Goal: Task Accomplishment & Management: Use online tool/utility

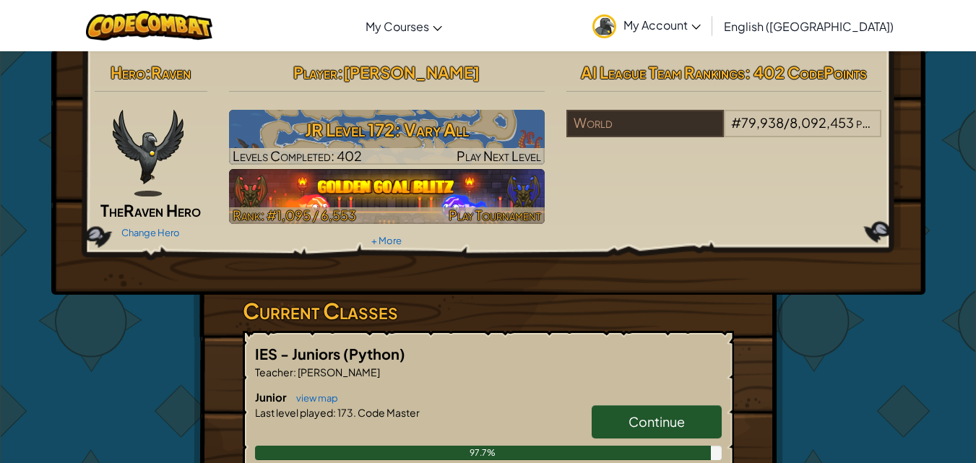
scroll to position [29, 0]
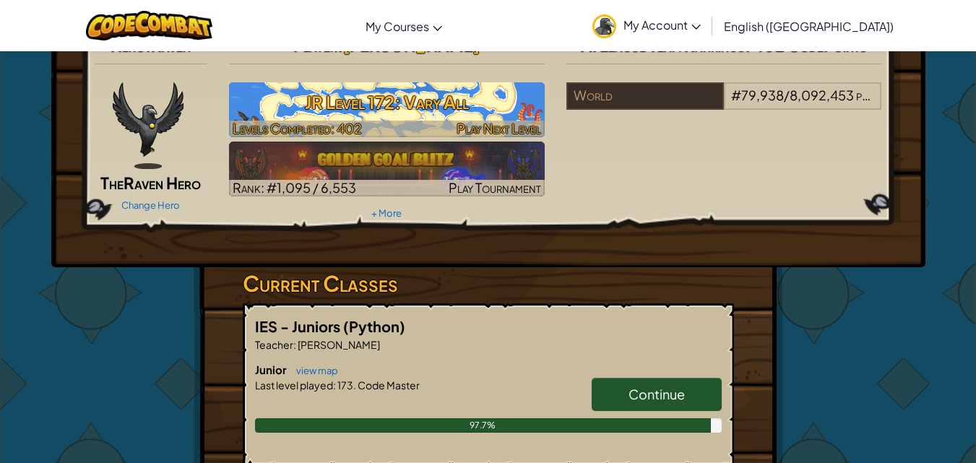
click at [473, 108] on h3 "JR Level 172: Vary All" at bounding box center [387, 102] width 316 height 33
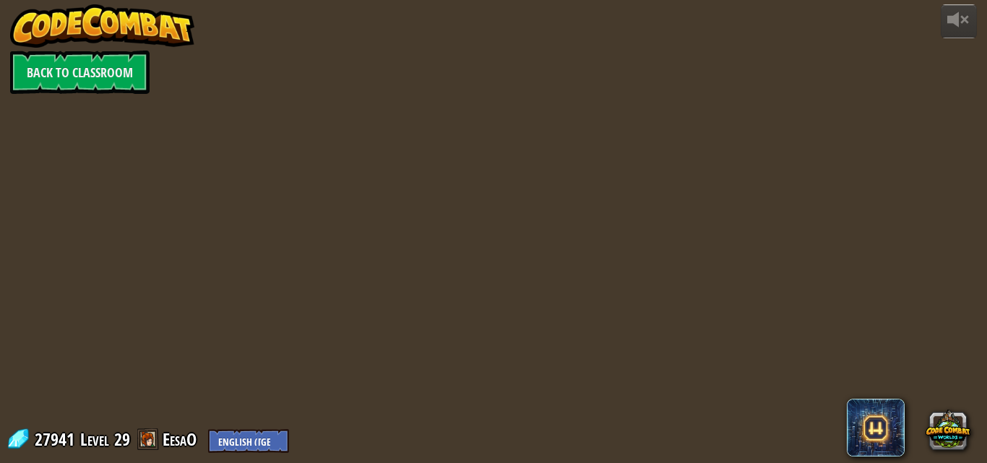
select select "en-[GEOGRAPHIC_DATA]"
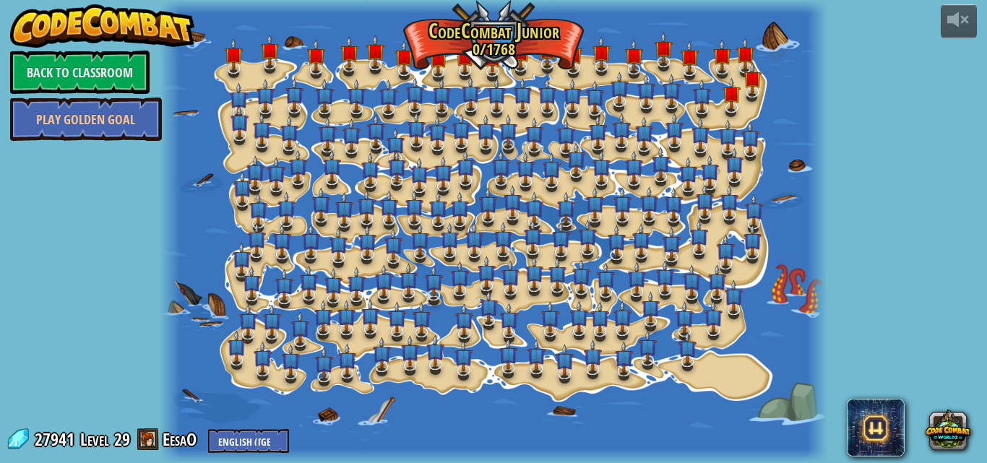
select select "en-[GEOGRAPHIC_DATA]"
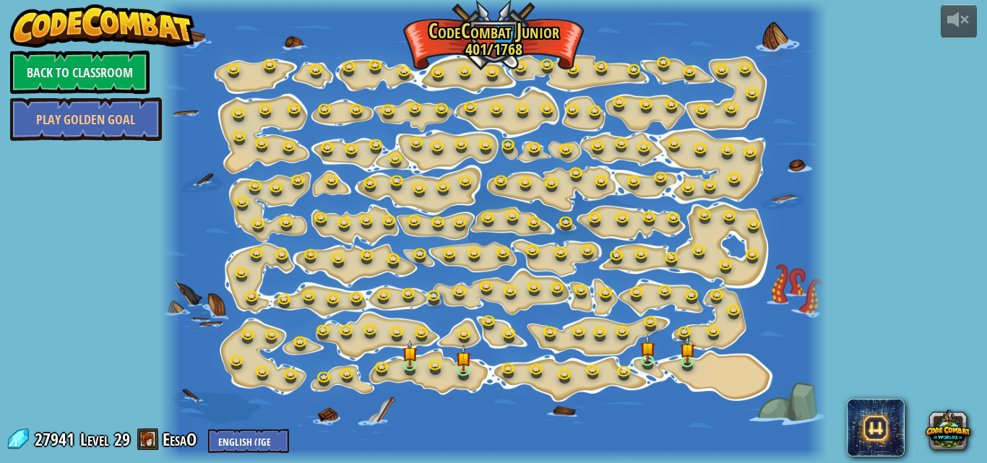
select select "en-[GEOGRAPHIC_DATA]"
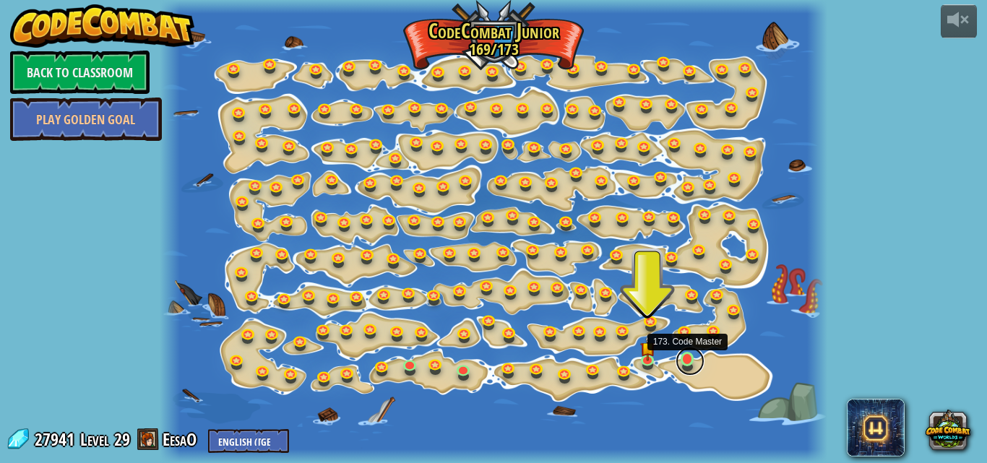
click at [687, 356] on link at bounding box center [690, 361] width 29 height 29
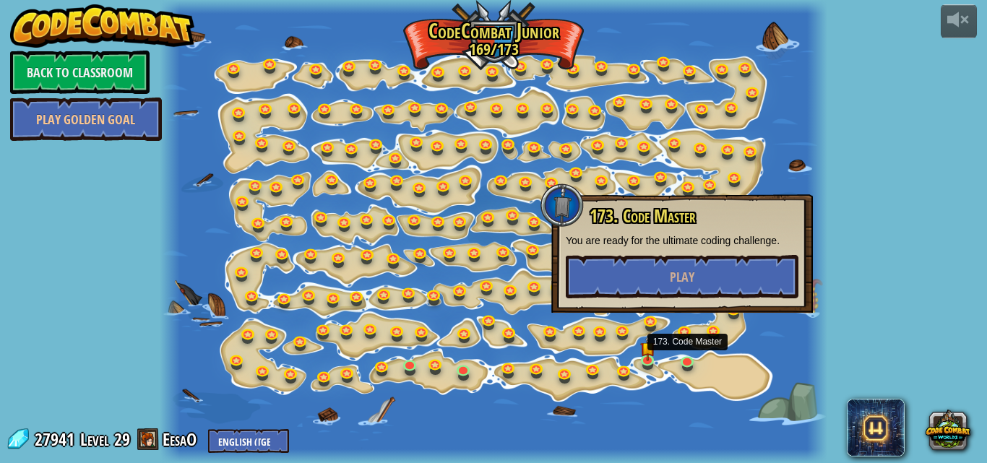
click at [660, 349] on div at bounding box center [494, 231] width 668 height 463
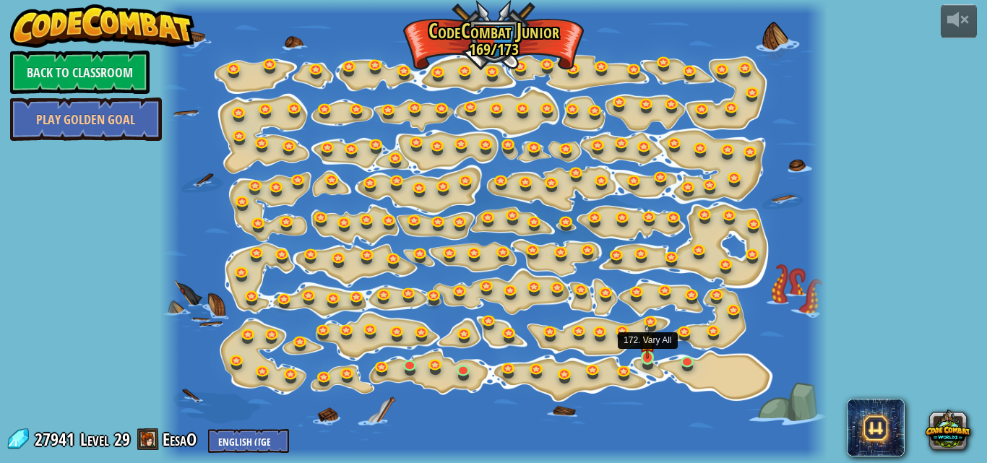
click at [650, 353] on img at bounding box center [646, 341] width 15 height 35
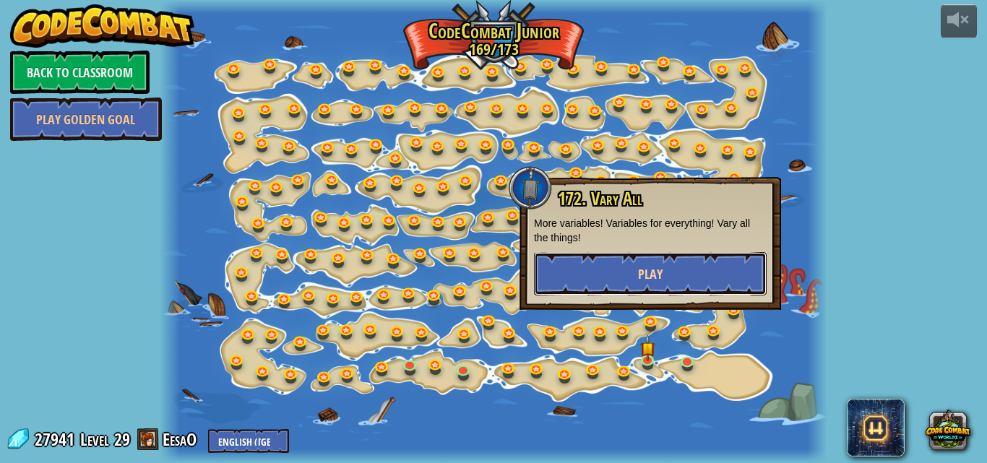
click at [660, 291] on button "Play" at bounding box center [650, 273] width 233 height 43
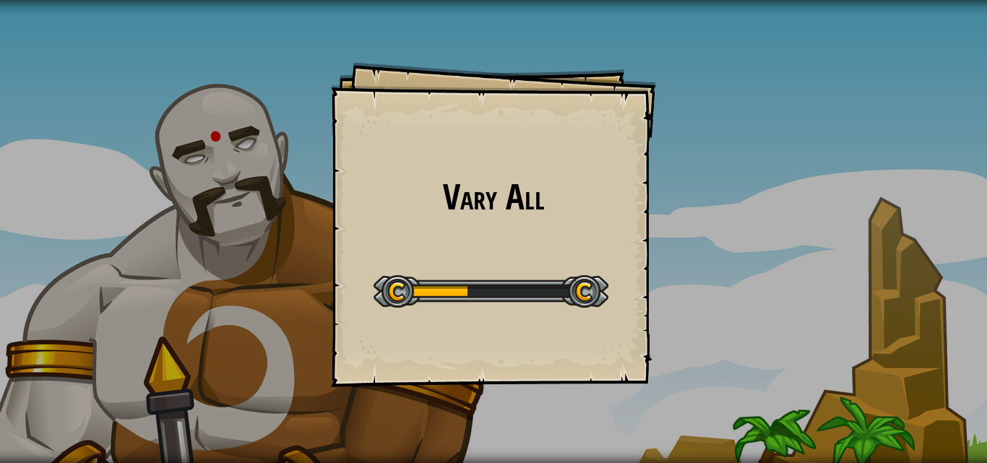
select select "en-[GEOGRAPHIC_DATA]"
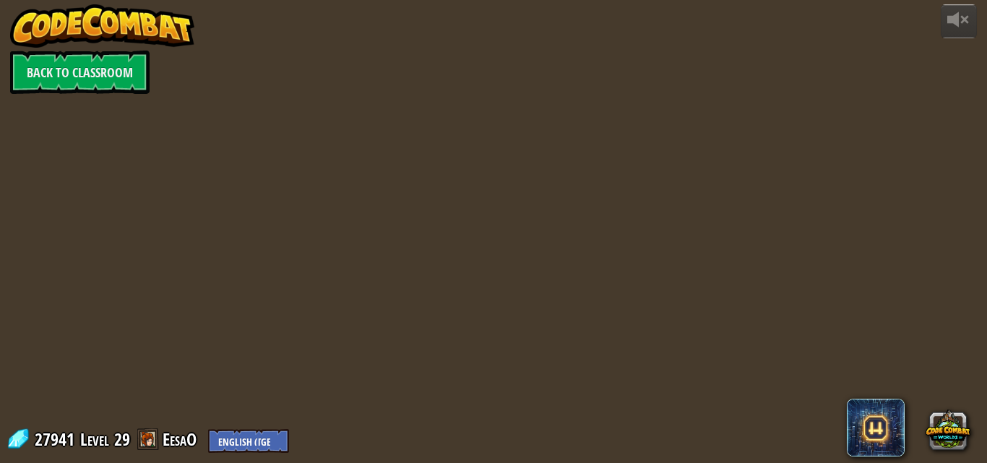
select select "en-[GEOGRAPHIC_DATA]"
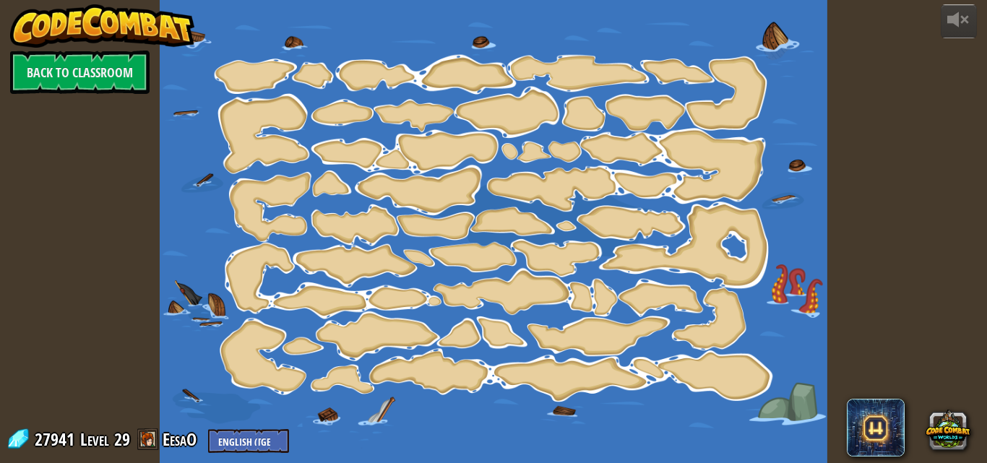
select select "en-[GEOGRAPHIC_DATA]"
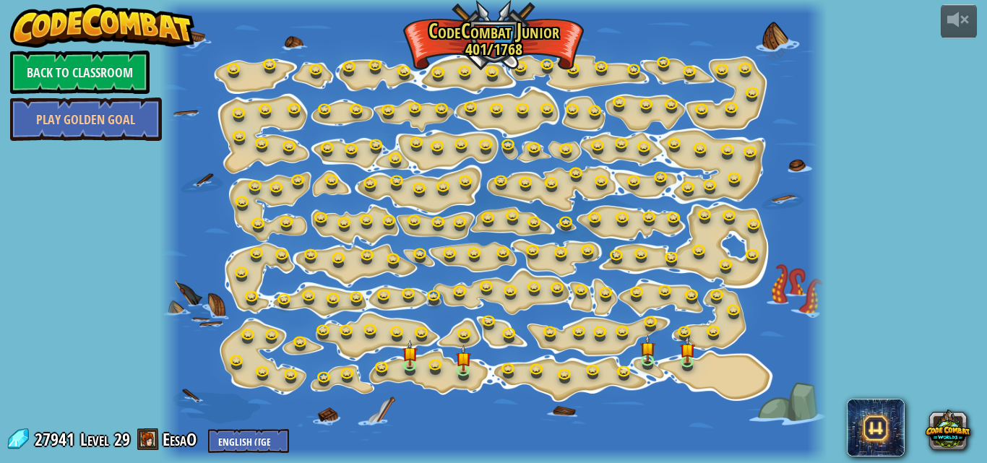
select select "en-[GEOGRAPHIC_DATA]"
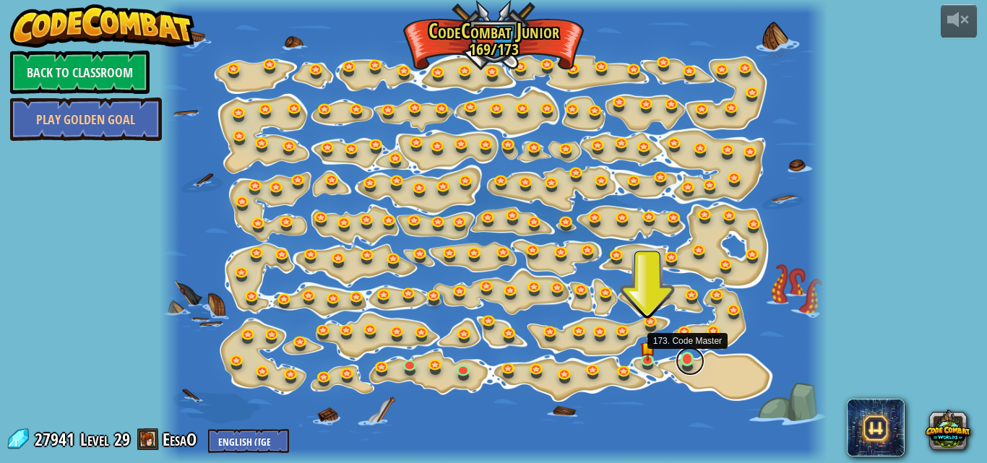
click at [691, 353] on link at bounding box center [690, 361] width 29 height 29
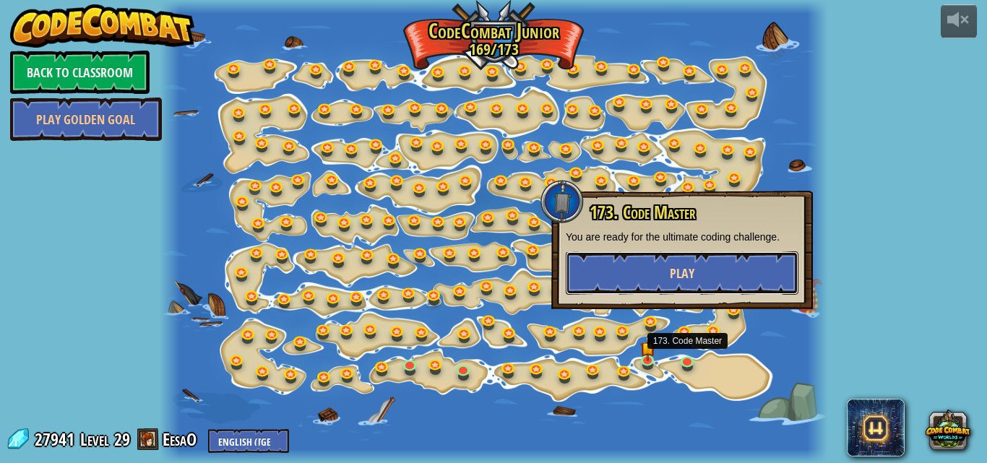
click at [697, 272] on button "Play" at bounding box center [682, 272] width 233 height 43
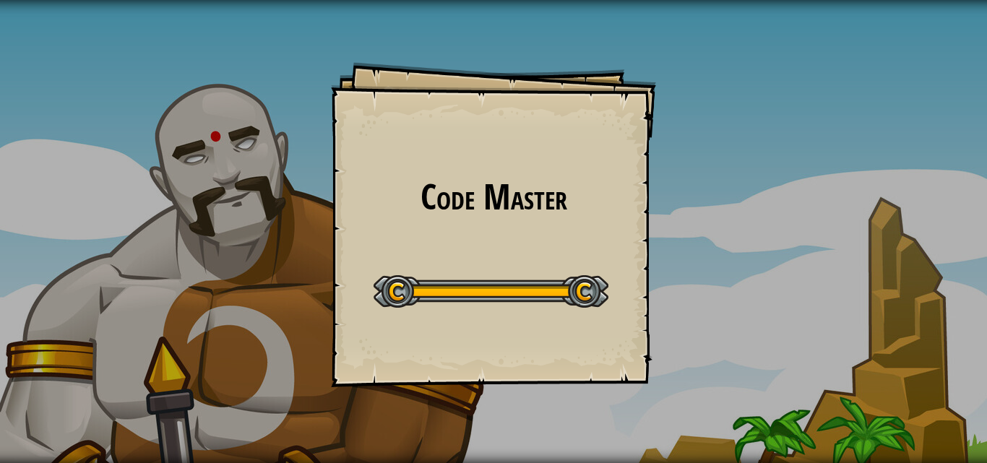
click at [762, 343] on div "Code Master Goals Start Level Error loading from server. Try refreshing the pag…" at bounding box center [493, 231] width 987 height 463
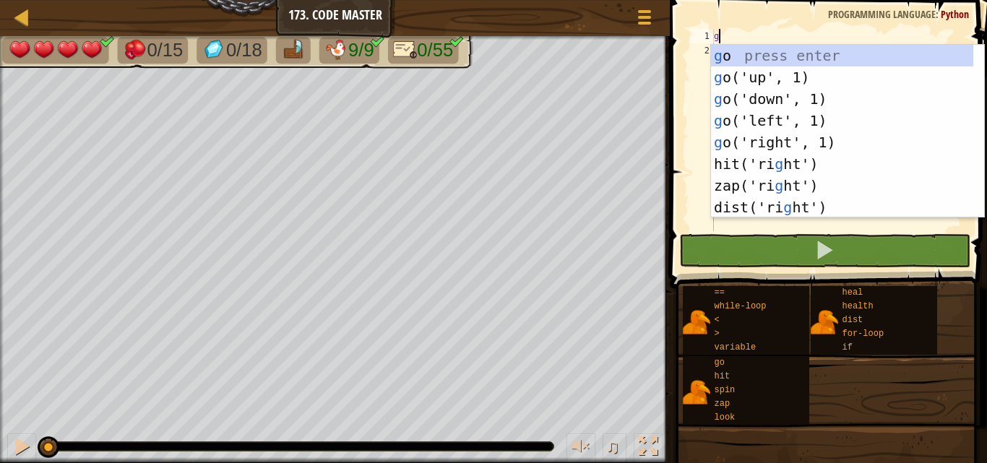
scroll to position [7, 0]
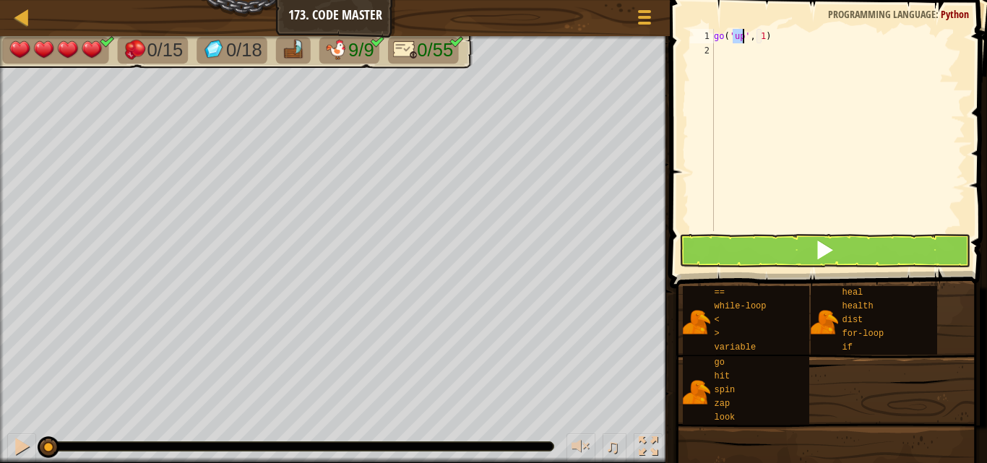
click at [761, 34] on div "go ( 'up' , 1 )" at bounding box center [838, 144] width 254 height 231
type textarea "go('up', 2)"
click at [730, 43] on div "go ( 'up' , 2 )" at bounding box center [838, 144] width 254 height 231
click at [730, 48] on div "go ( 'up' , 2 )" at bounding box center [838, 144] width 254 height 231
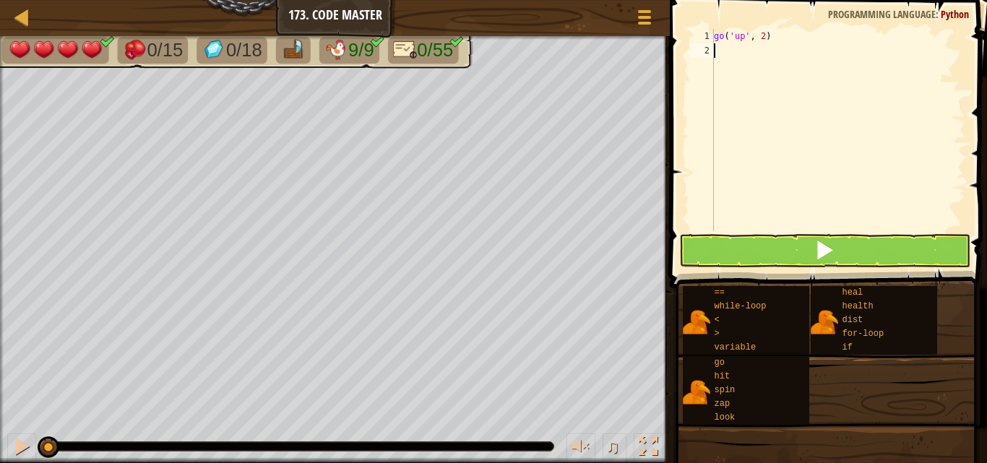
scroll to position [7, 0]
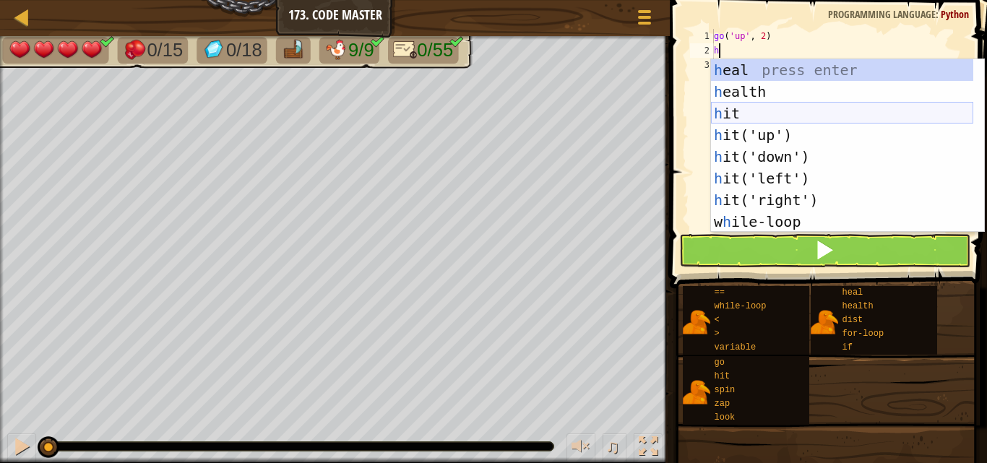
click at [738, 119] on div "h eal press enter h ealth press enter h it press enter h it('up') press enter h…" at bounding box center [842, 167] width 262 height 217
type textarea "hit('up')"
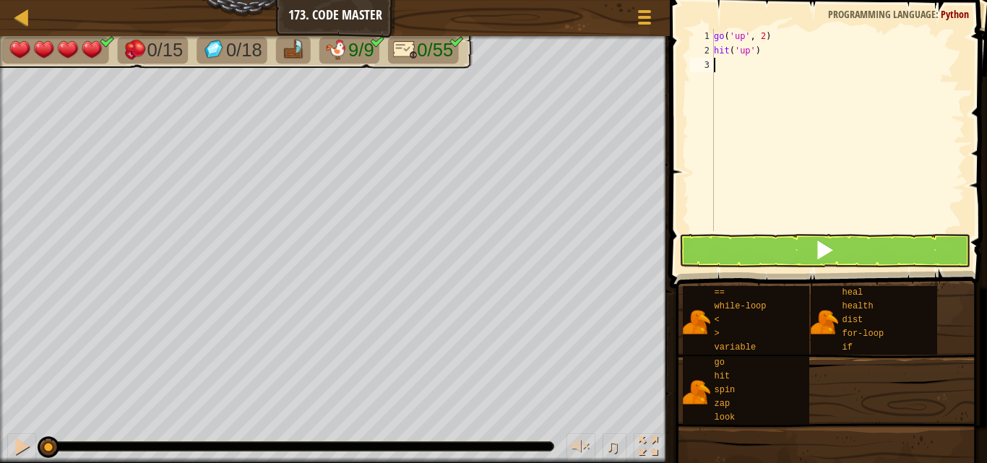
click at [744, 69] on div "go ( 'up' , 2 ) hit ( 'up' )" at bounding box center [838, 144] width 254 height 231
type textarea "zap('z')"
type textarea "z"
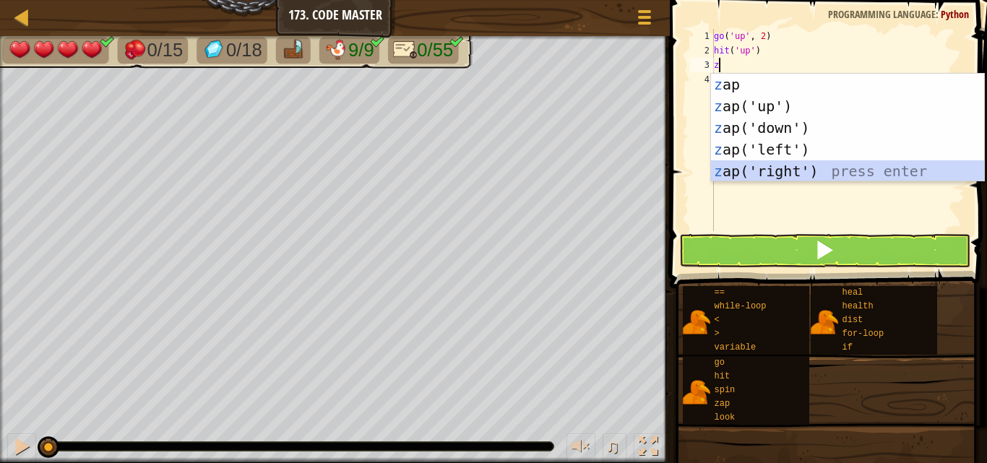
click at [728, 176] on div "z ap press enter z ap('up') press enter z ap('down') press enter z ap('left') p…" at bounding box center [847, 150] width 273 height 152
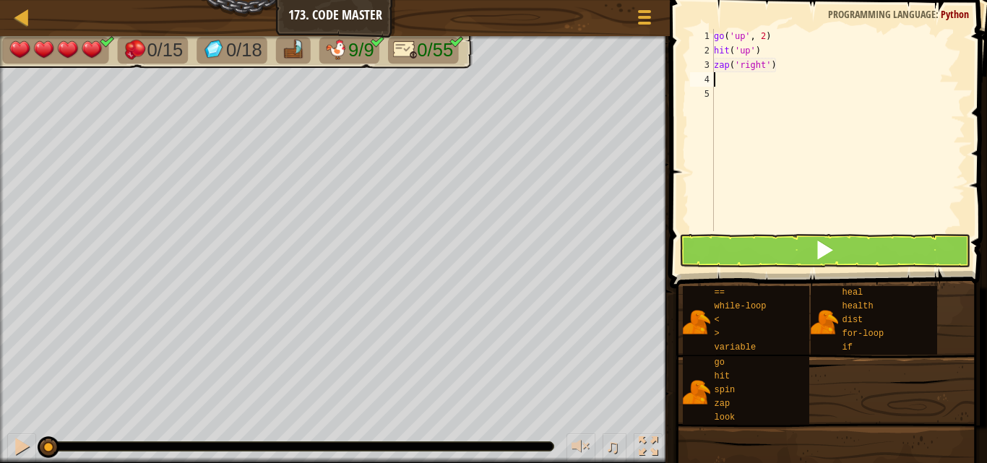
type textarea "z"
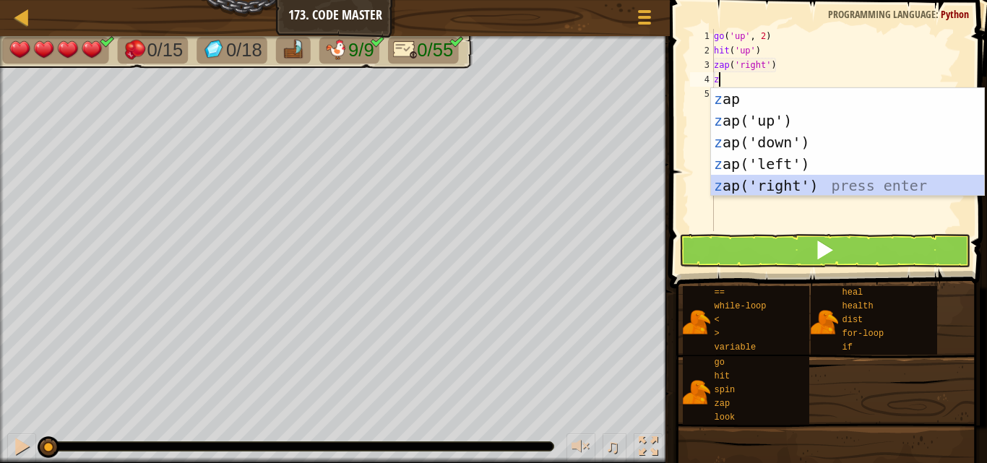
click at [728, 176] on div "z ap press enter z ap('up') press enter z ap('down') press enter z ap('left') p…" at bounding box center [847, 164] width 273 height 152
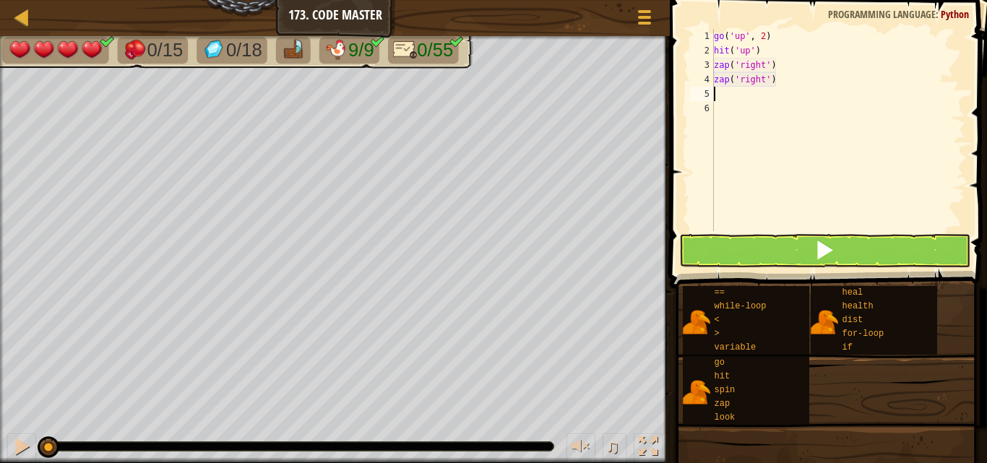
type textarea "z"
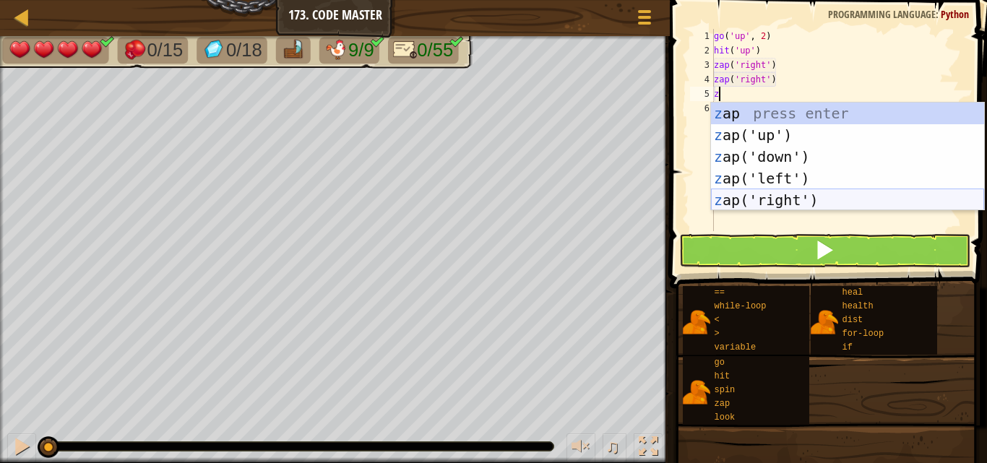
click at [735, 200] on div "z ap press enter z ap('up') press enter z ap('down') press enter z ap('left') p…" at bounding box center [847, 179] width 273 height 152
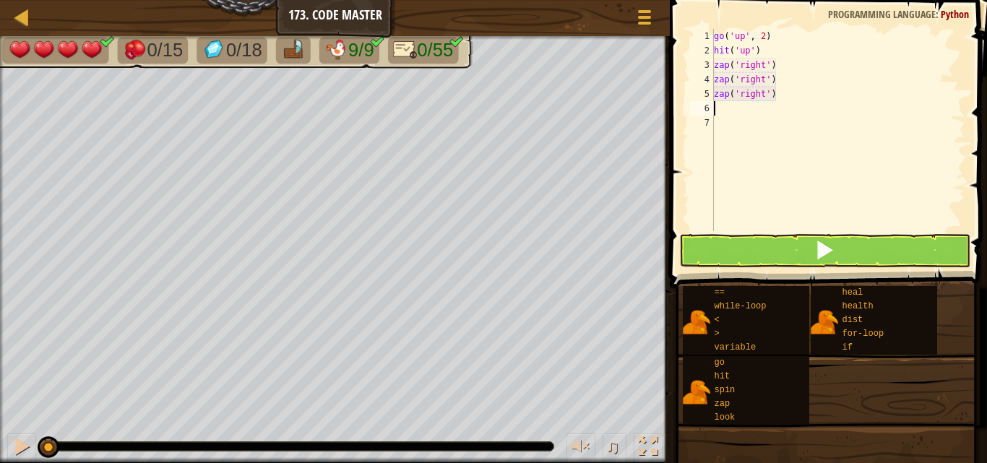
type textarea "z"
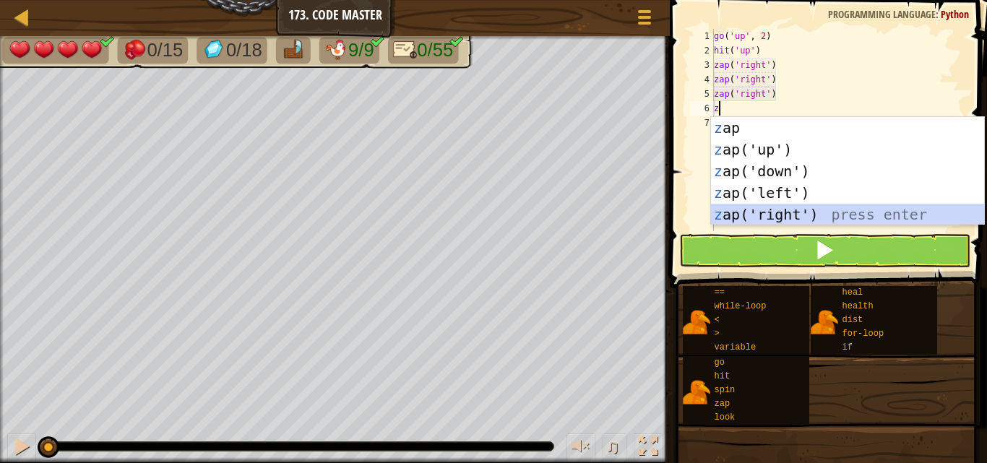
click at [730, 220] on div "z ap press enter z ap('up') press enter z ap('down') press enter z ap('left') p…" at bounding box center [847, 193] width 273 height 152
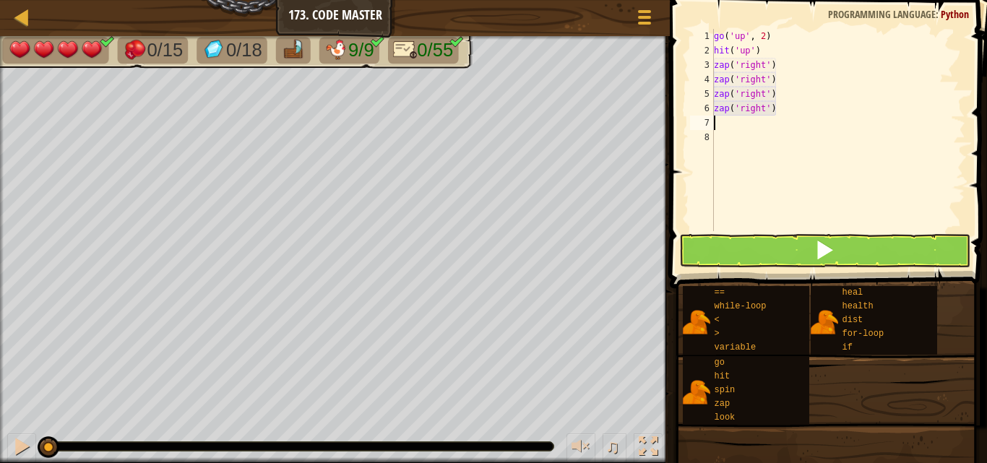
type textarea "z"
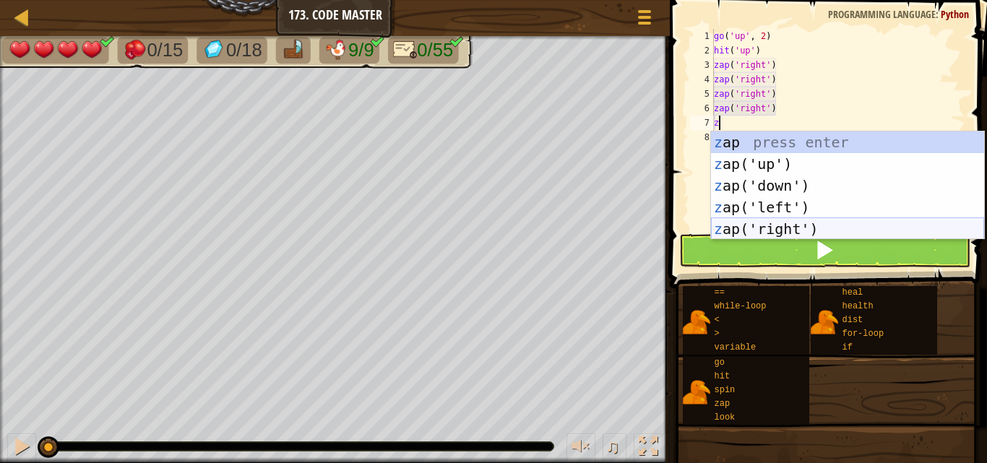
click at [754, 227] on div "z ap press enter z ap('up') press enter z ap('down') press enter z ap('left') p…" at bounding box center [847, 208] width 273 height 152
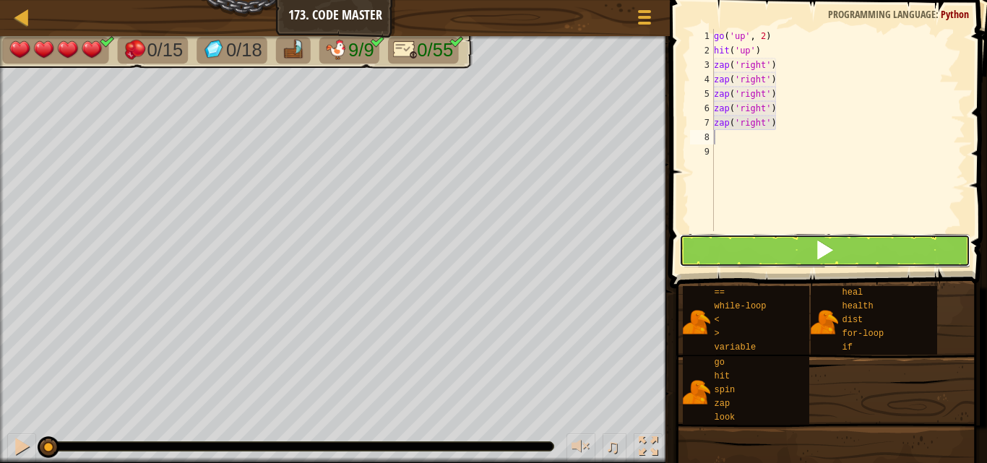
click at [759, 262] on button at bounding box center [824, 250] width 290 height 33
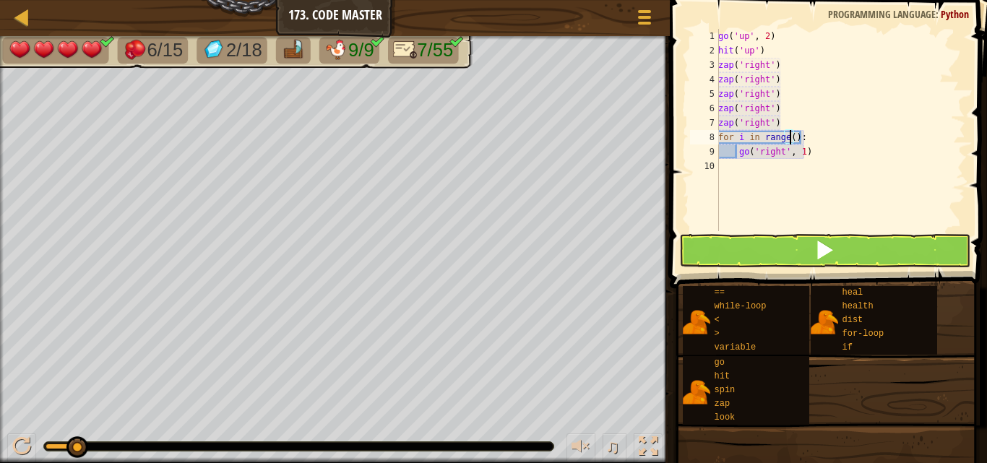
scroll to position [7, 7]
click at [837, 150] on div "go ( 'up' , 2 ) hit ( 'up' ) zap ( 'right' ) zap ( 'right' ) zap ( 'right' ) za…" at bounding box center [840, 144] width 250 height 231
type textarea "g"
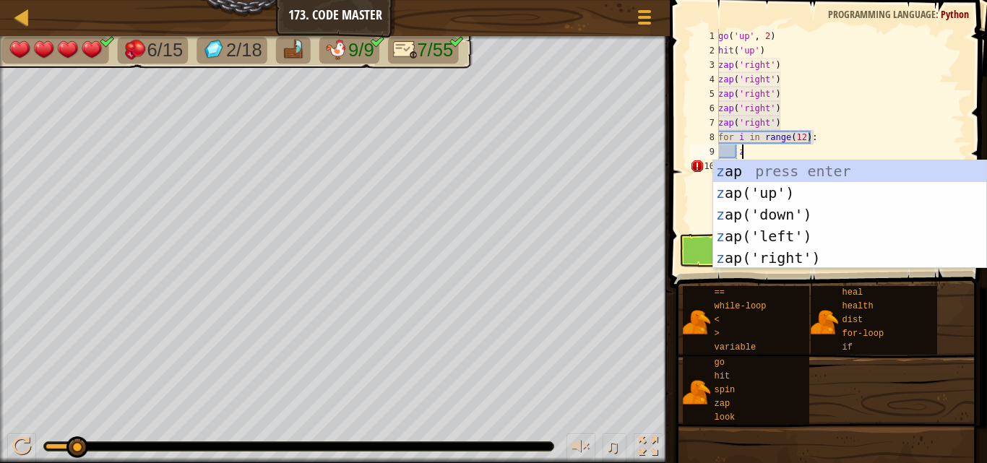
scroll to position [7, 1]
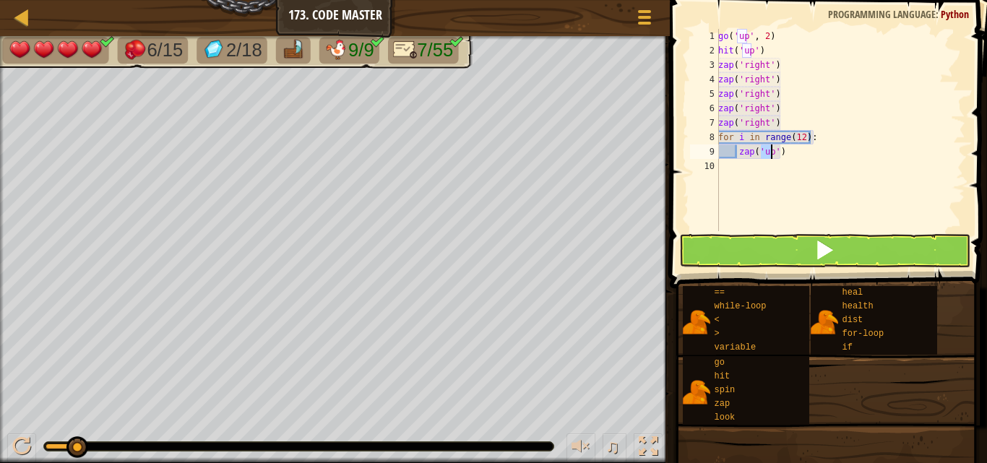
type textarea "zap('up')"
click at [793, 253] on button at bounding box center [824, 250] width 290 height 33
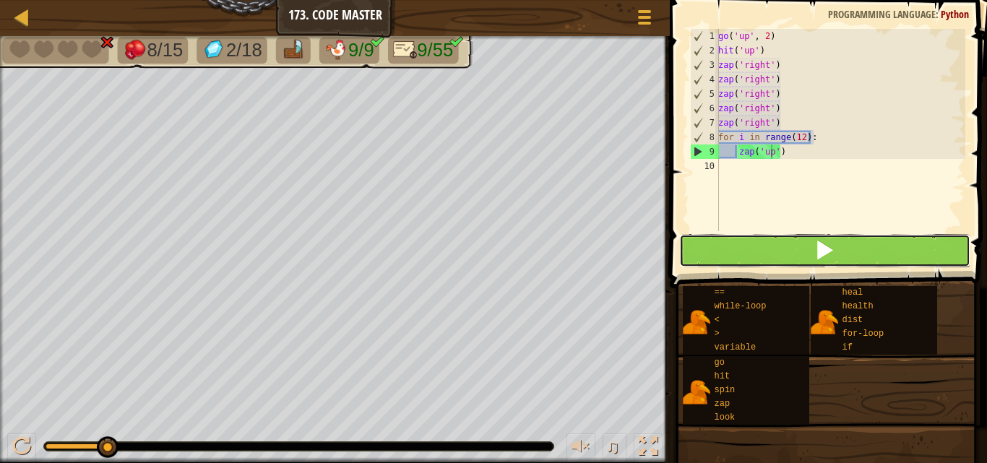
click at [834, 242] on span at bounding box center [824, 250] width 20 height 20
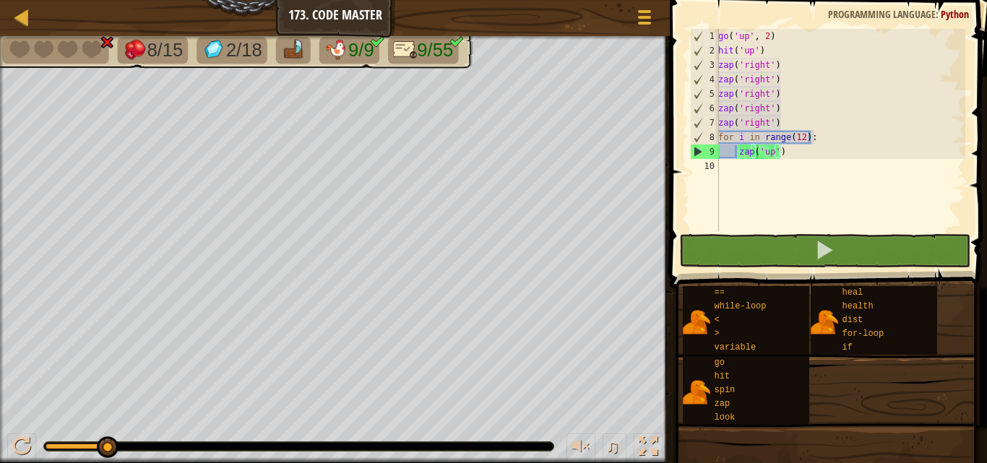
drag, startPoint x: 939, startPoint y: 390, endPoint x: 949, endPoint y: 392, distance: 10.3
click at [949, 392] on div "== while-loop < > variable go hit spin zap look heal health dist for-loop if" at bounding box center [829, 355] width 295 height 140
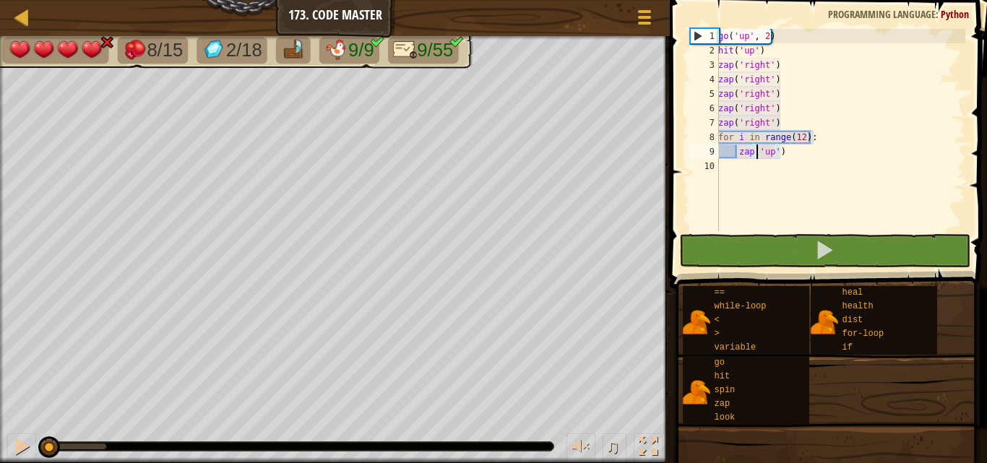
drag, startPoint x: 111, startPoint y: 442, endPoint x: 48, endPoint y: 436, distance: 63.2
click at [48, 436] on div "♫" at bounding box center [335, 442] width 670 height 43
click at [14, 12] on div at bounding box center [22, 17] width 18 height 18
select select "en-[GEOGRAPHIC_DATA]"
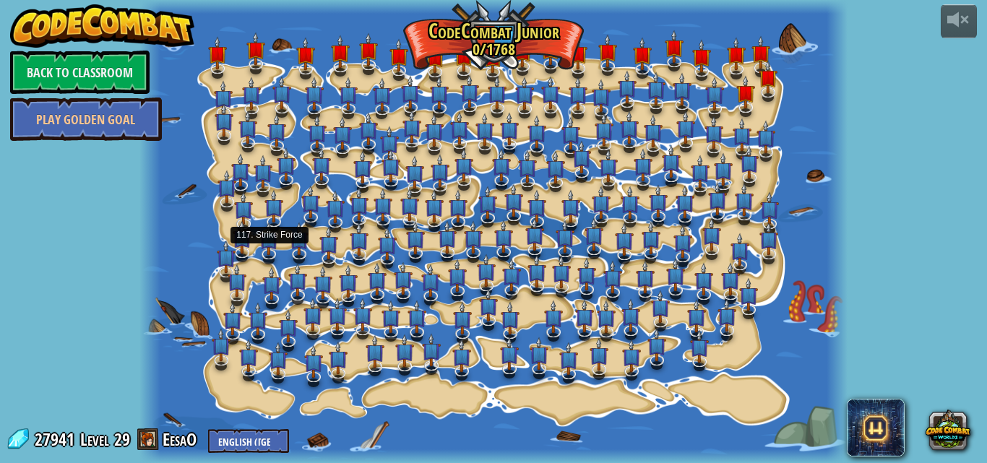
select select "en-[GEOGRAPHIC_DATA]"
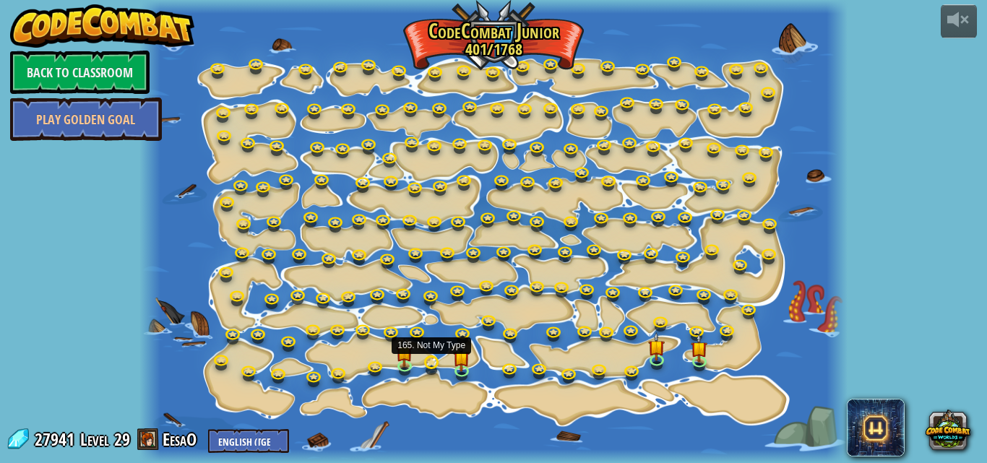
select select "en-[GEOGRAPHIC_DATA]"
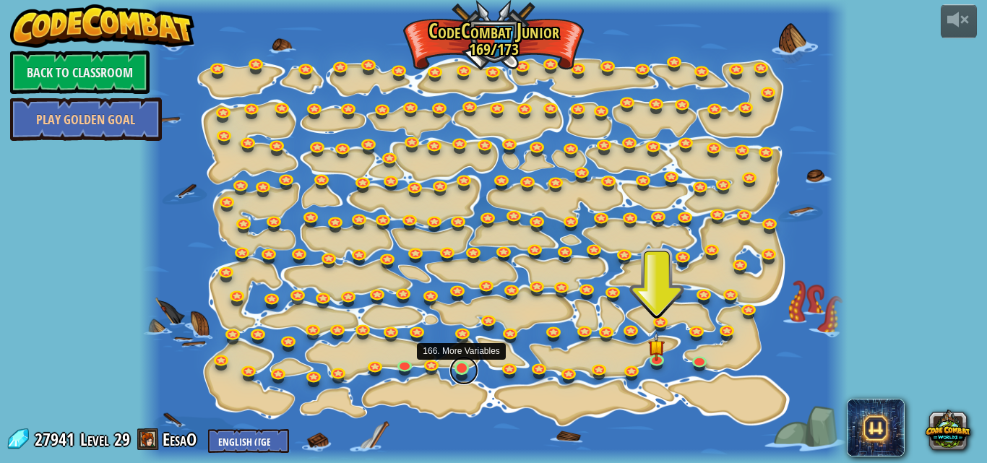
click at [465, 365] on link at bounding box center [463, 370] width 29 height 29
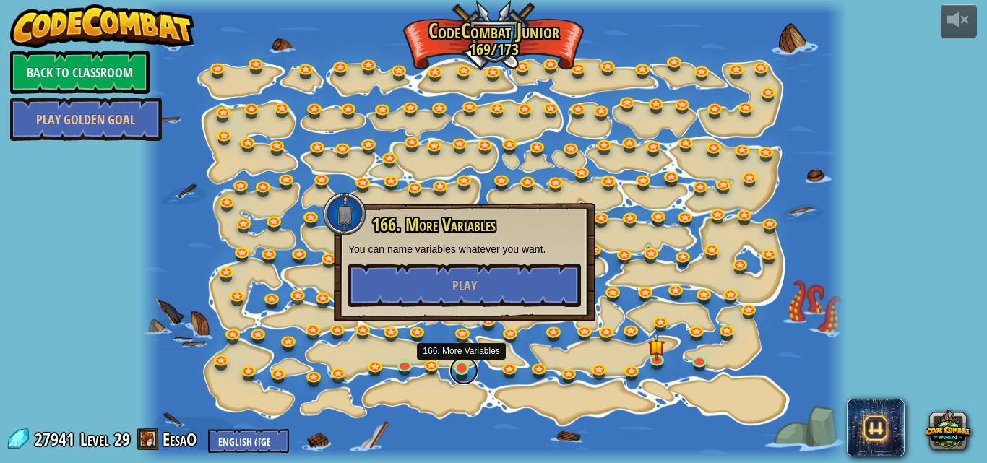
click at [462, 365] on link at bounding box center [463, 370] width 29 height 29
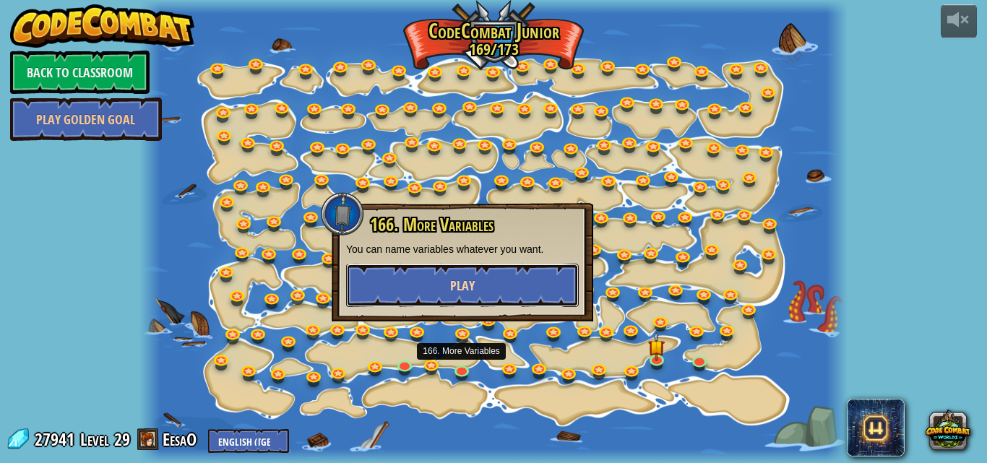
drag, startPoint x: 395, startPoint y: 285, endPoint x: 388, endPoint y: 280, distance: 8.7
click at [388, 280] on button "Play" at bounding box center [462, 285] width 233 height 43
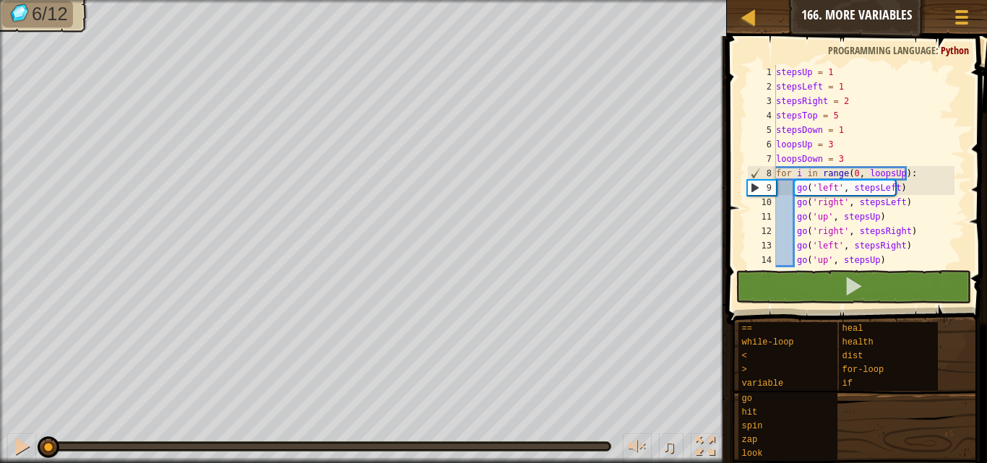
scroll to position [87, 0]
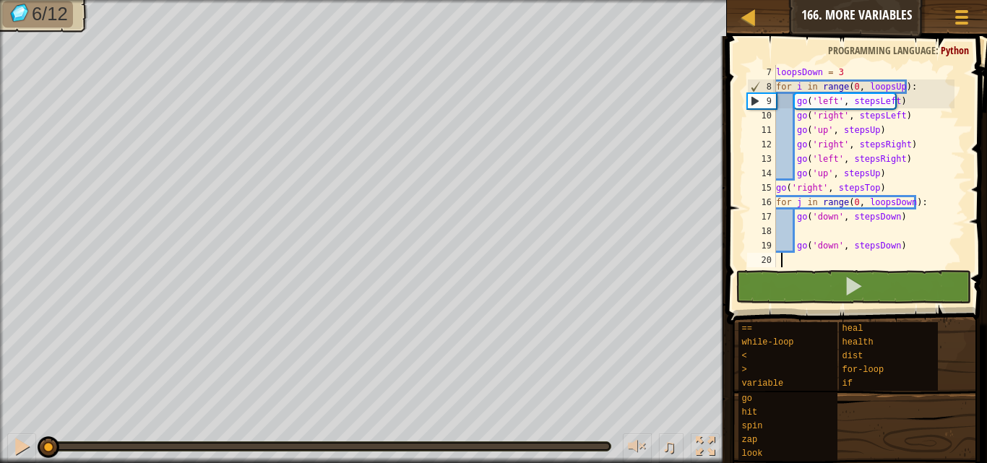
type textarea "go('down', stepsDown)"
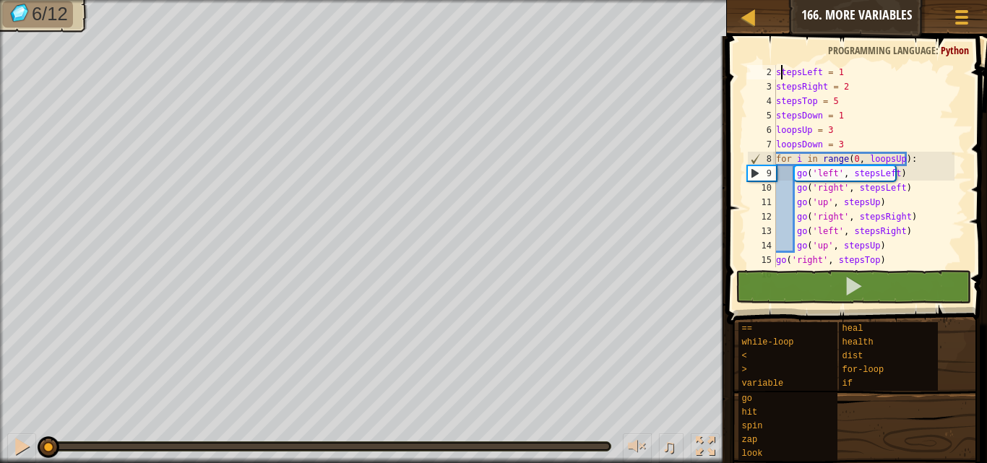
scroll to position [0, 0]
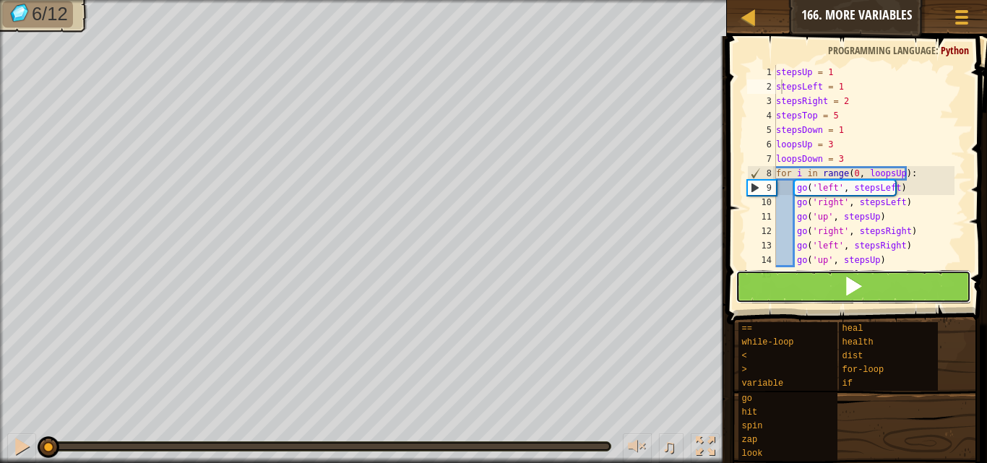
click at [761, 280] on button at bounding box center [854, 286] width 236 height 33
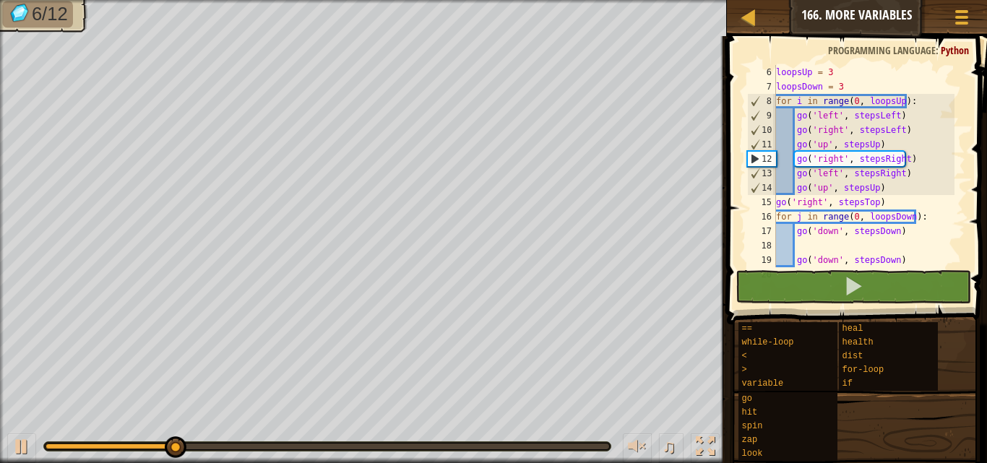
scroll to position [87, 0]
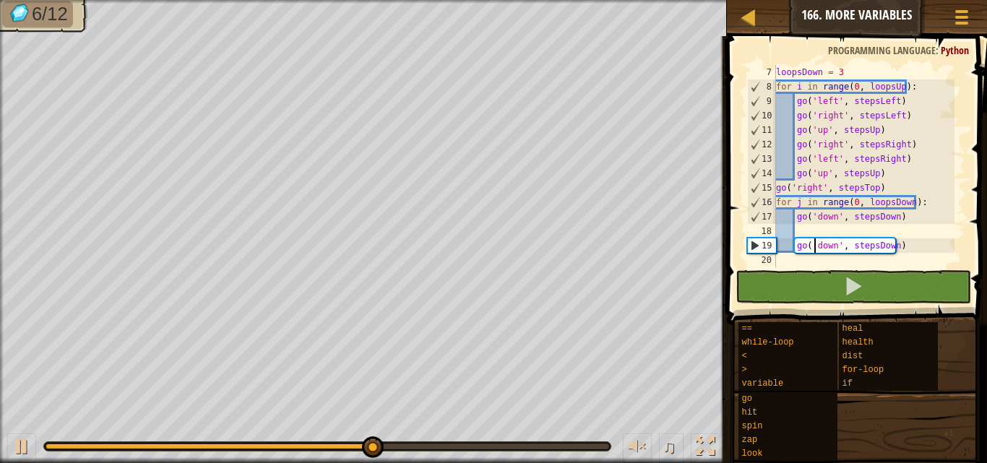
click at [814, 239] on div "loopsDown = 3 for i in range ( 0 , loopsUp ) : go ( 'left' , stepsLeft ) go ( '…" at bounding box center [863, 180] width 181 height 231
type textarea "go('down', stepsDown)"
click at [814, 230] on div "loopsDown = 3 for i in range ( 0 , loopsUp ) : go ( 'left' , stepsLeft ) go ( '…" at bounding box center [863, 180] width 181 height 231
type textarea "g"
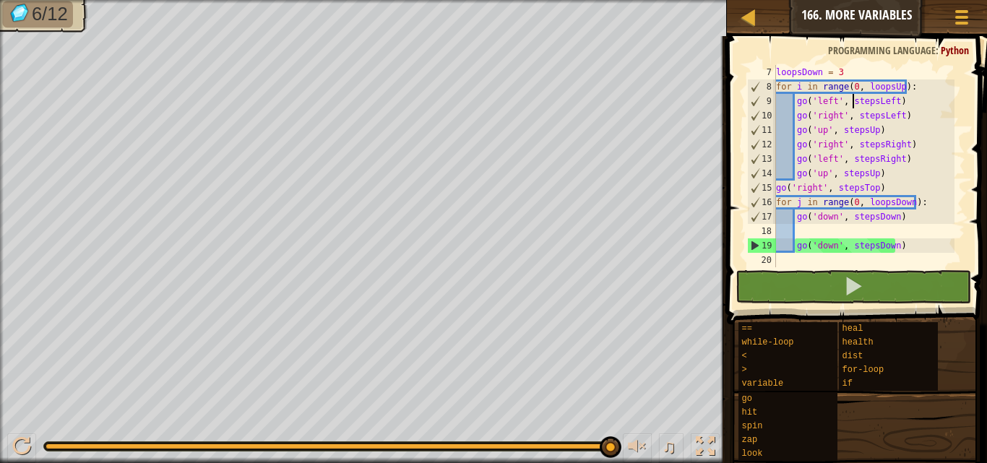
click at [850, 99] on div "loopsDown = 3 for i in range ( 0 , loopsUp ) : go ( 'left' , stepsLeft ) go ( '…" at bounding box center [863, 180] width 181 height 231
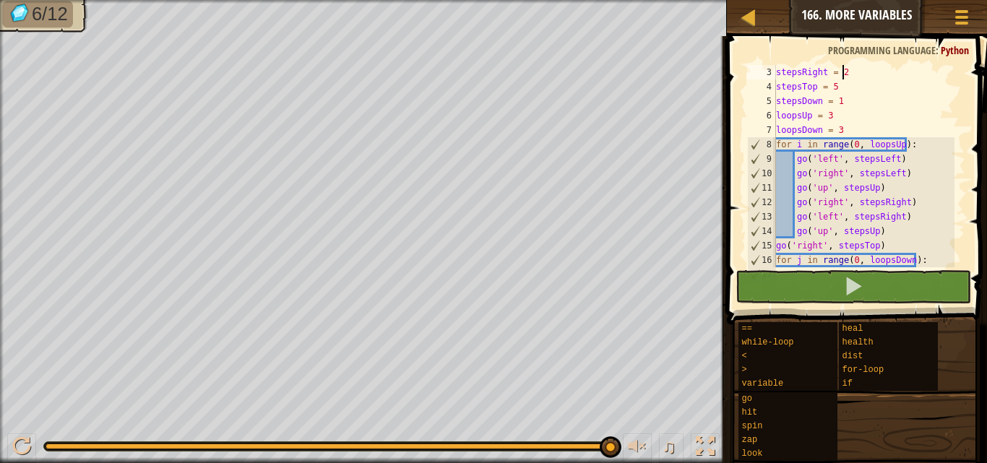
scroll to position [14, 0]
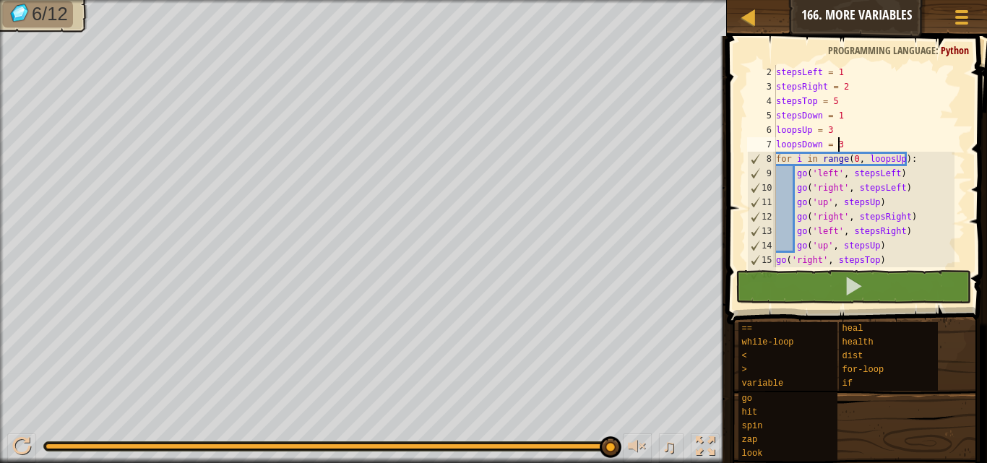
click at [855, 140] on div "stepsLeft = 1 stepsRight = 2 stepsTop = 5 stepsDown = 1 loopsUp = 3 loopsDown =…" at bounding box center [863, 180] width 181 height 231
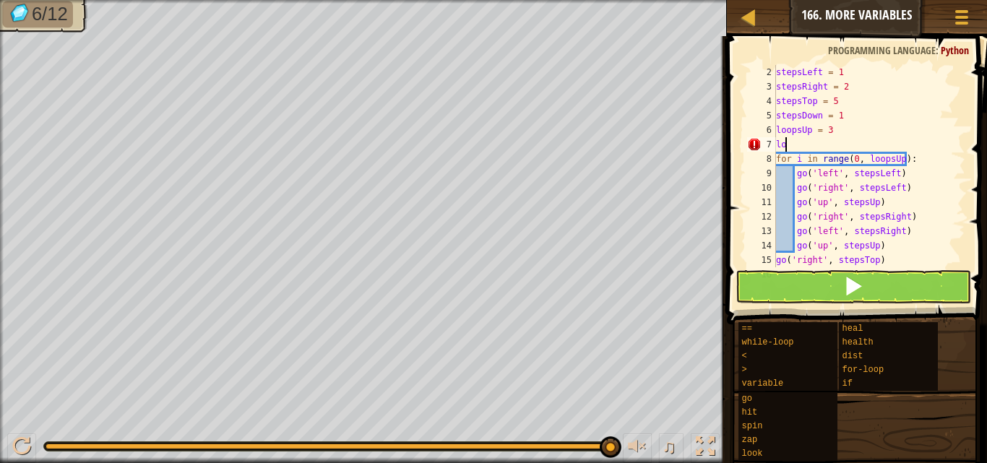
type textarea "l"
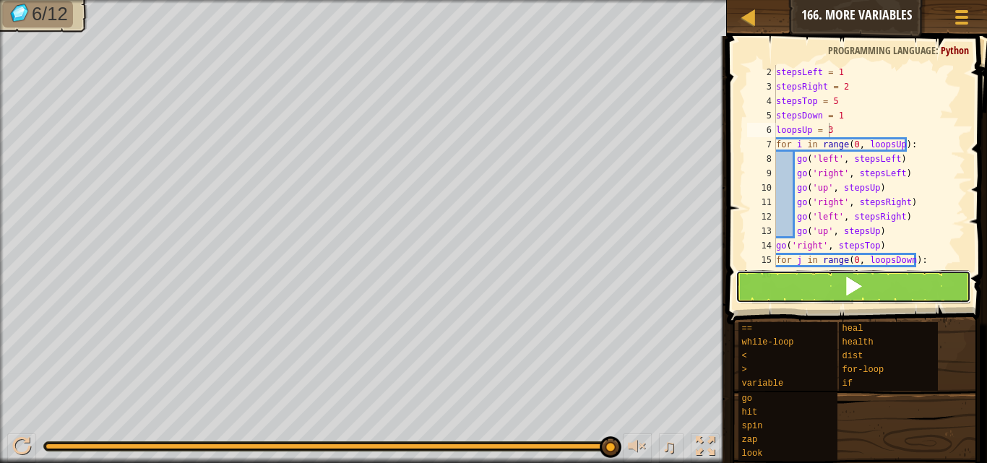
click at [788, 301] on button at bounding box center [854, 286] width 236 height 33
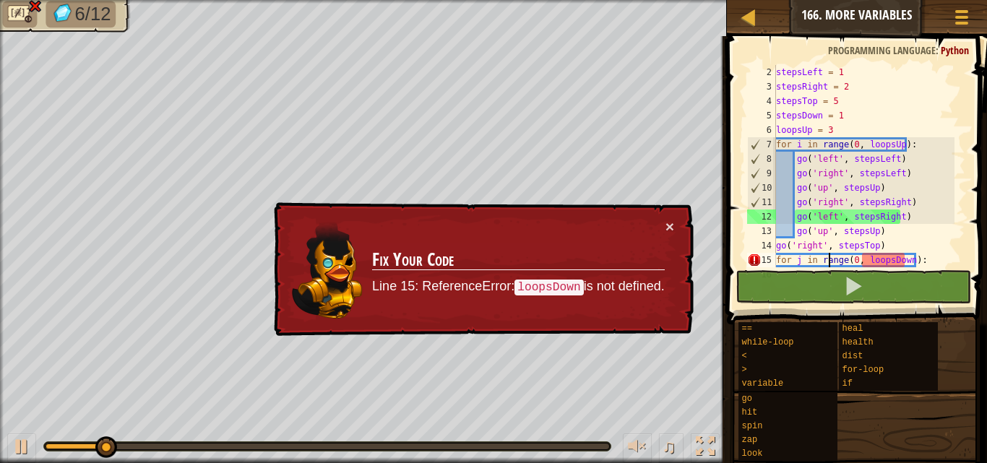
type textarea "go('down', stepsDown)"
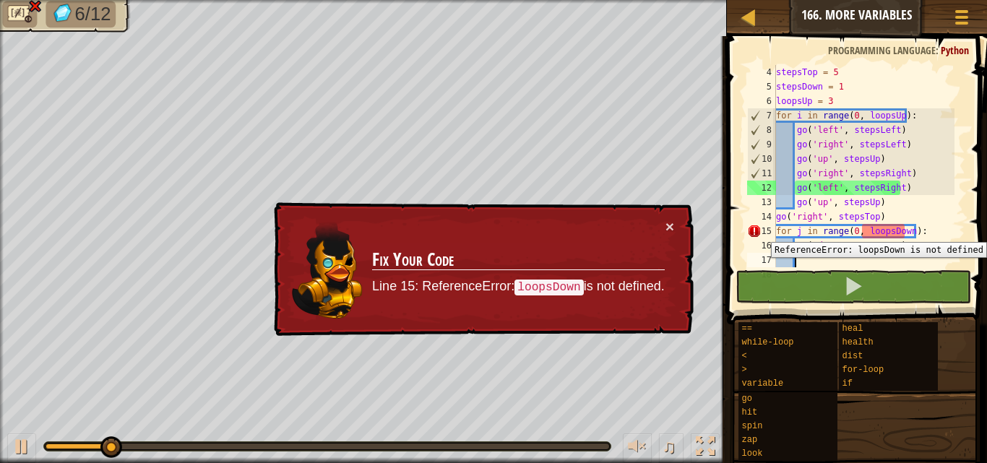
type textarea "go('down', stepsDown)"
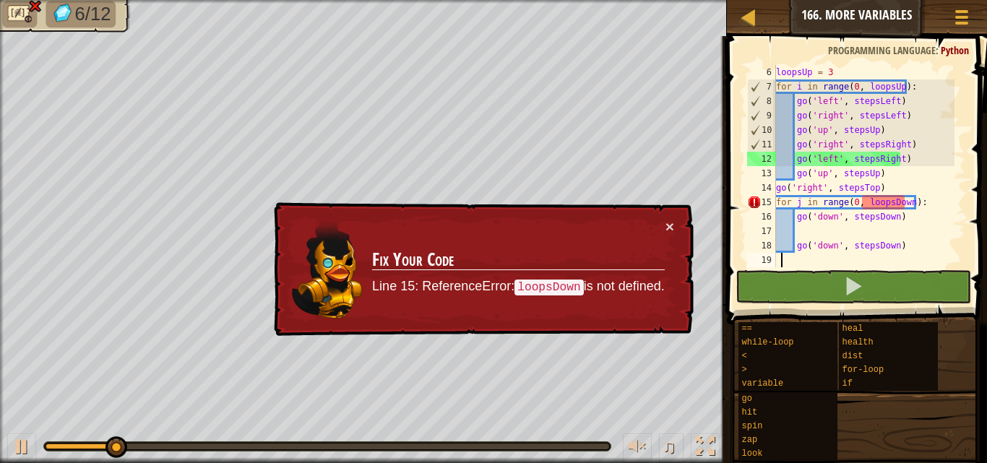
scroll to position [72, 0]
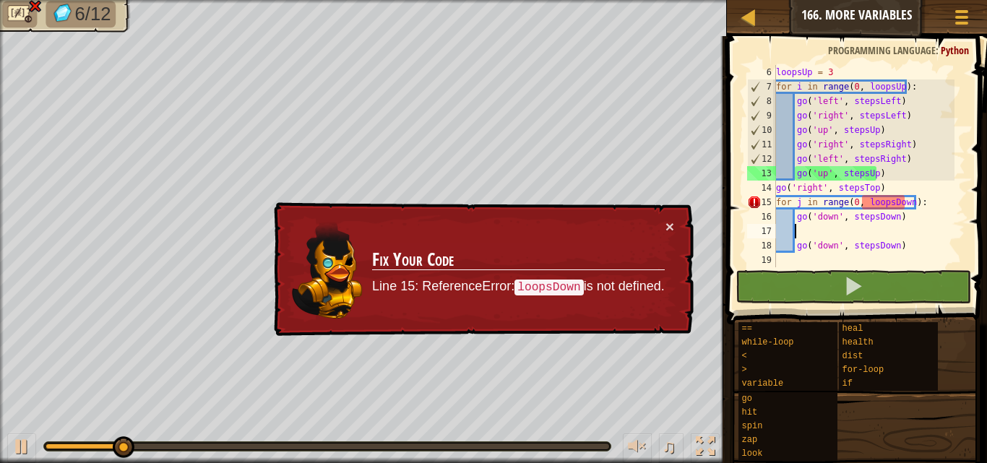
click at [804, 231] on div "loopsUp = 3 for i in range ( 0 , loopsUp ) : go ( 'left' , stepsLeft ) go ( 'ri…" at bounding box center [863, 180] width 181 height 231
